Goal: Information Seeking & Learning: Learn about a topic

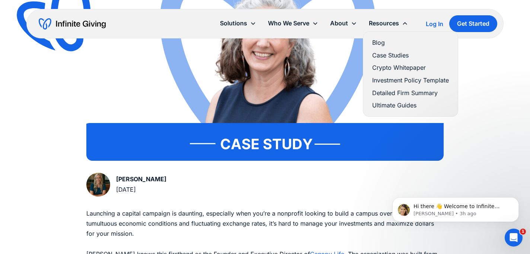
click at [390, 52] on link "Case Studies" at bounding box center [410, 55] width 77 height 10
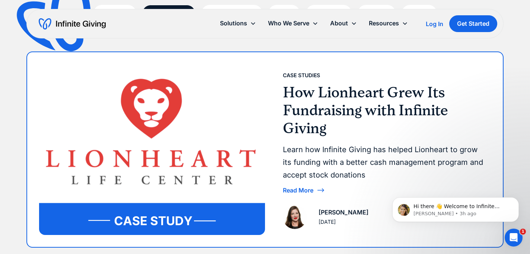
scroll to position [154, 0]
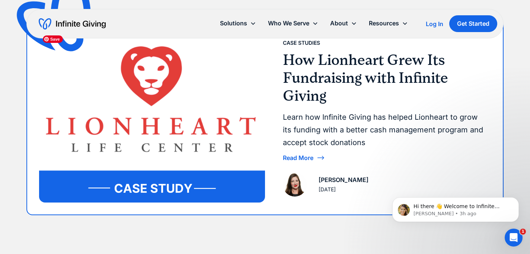
click at [176, 185] on img at bounding box center [152, 117] width 226 height 170
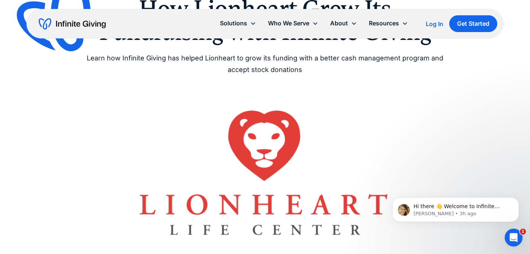
scroll to position [104, 0]
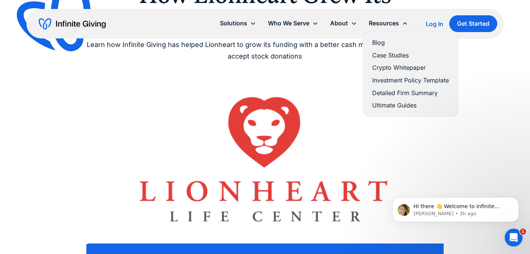
click at [387, 53] on link "Case Studies" at bounding box center [410, 55] width 77 height 10
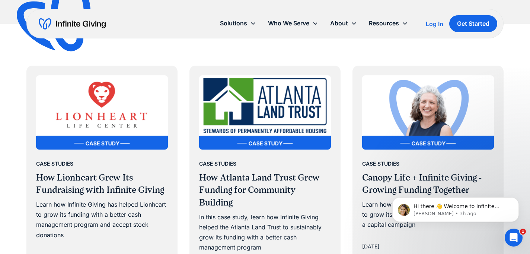
scroll to position [389, 0]
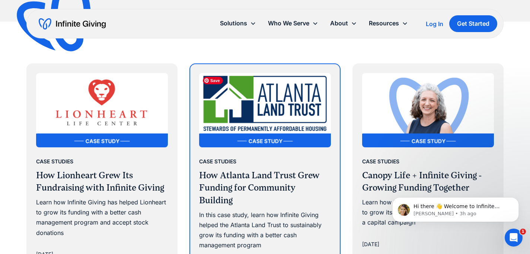
click at [279, 140] on img at bounding box center [265, 110] width 132 height 74
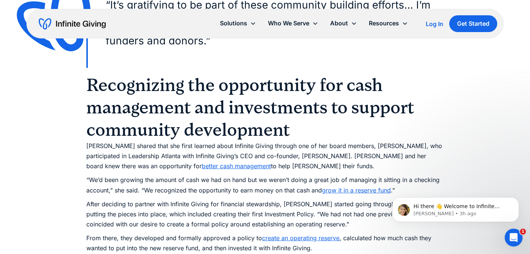
scroll to position [1087, 0]
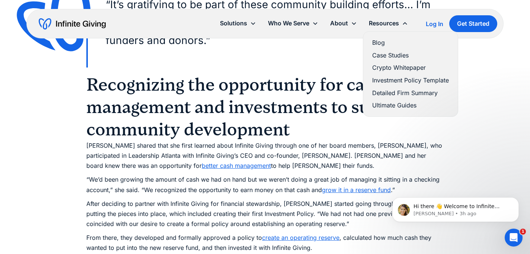
click at [390, 54] on link "Case Studies" at bounding box center [410, 55] width 77 height 10
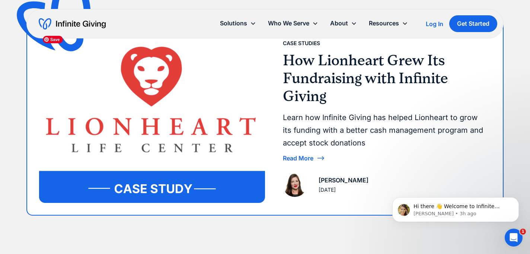
scroll to position [155, 0]
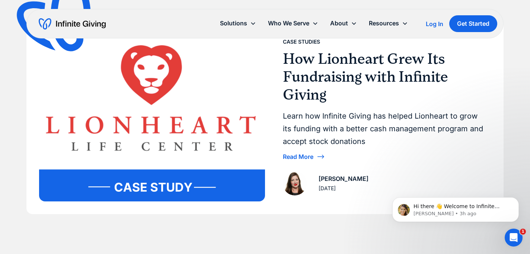
click at [55, 19] on img "home" at bounding box center [72, 24] width 67 height 12
